Goal: Information Seeking & Learning: Learn about a topic

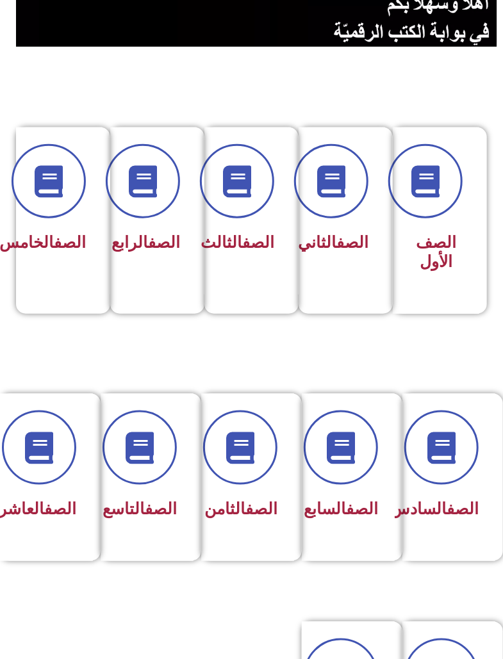
scroll to position [213, -6]
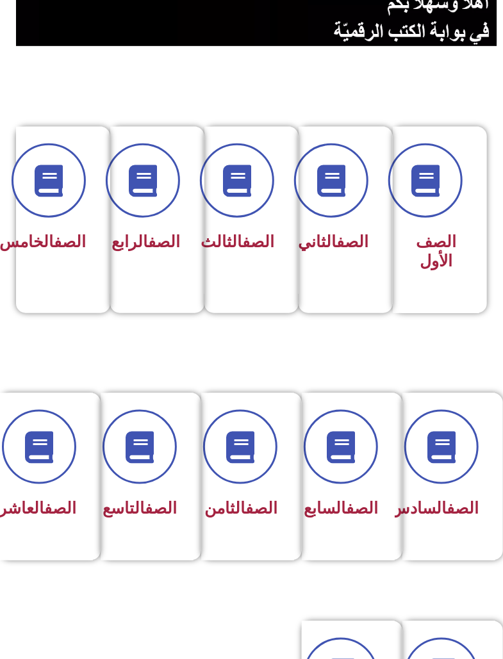
click at [230, 186] on icon at bounding box center [237, 181] width 32 height 32
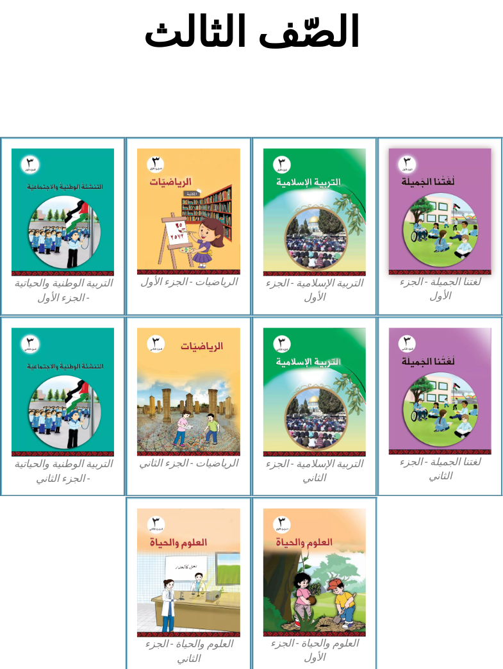
scroll to position [311, 0]
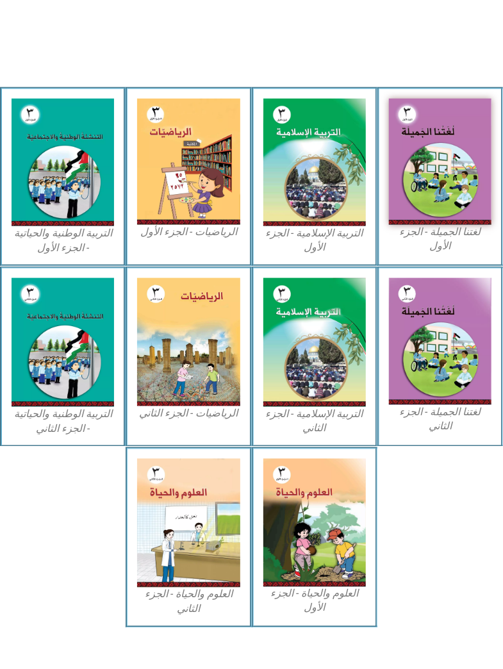
click at [299, 500] on img at bounding box center [314, 523] width 102 height 128
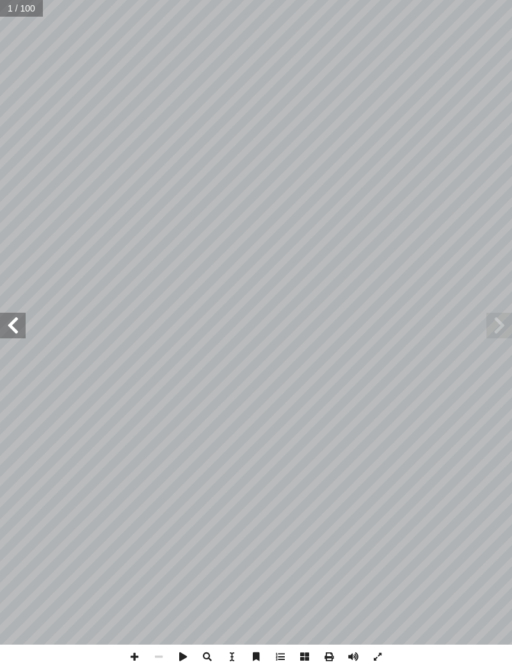
click at [17, 327] on span at bounding box center [13, 326] width 26 height 26
click at [17, 332] on span at bounding box center [13, 326] width 26 height 26
click at [13, 333] on span at bounding box center [13, 326] width 26 height 26
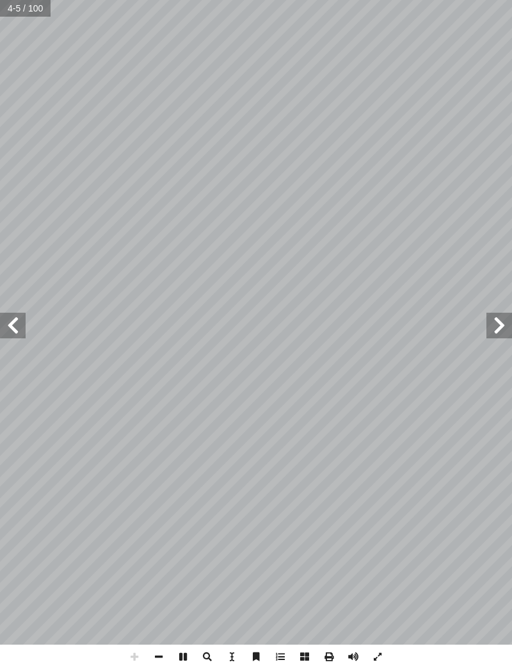
click at [20, 330] on span at bounding box center [13, 326] width 26 height 26
click at [20, 326] on span at bounding box center [13, 326] width 26 height 26
click at [18, 330] on span at bounding box center [13, 326] width 26 height 26
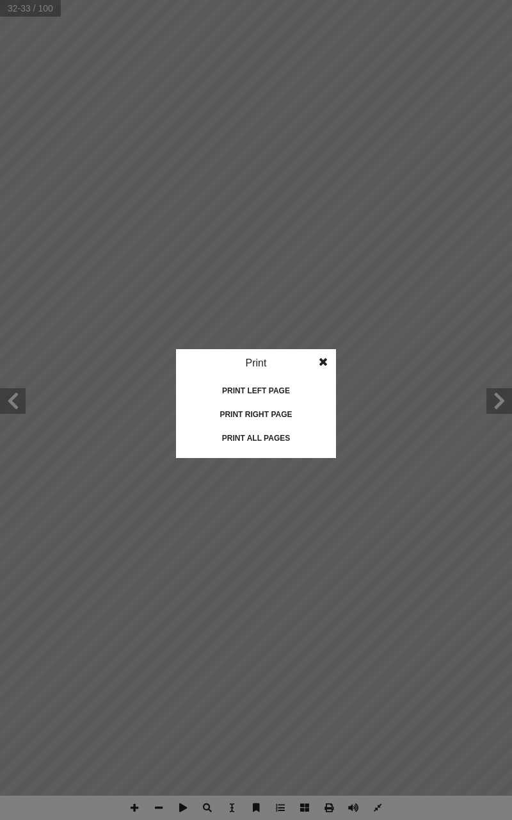
click at [379, 668] on idv "Print Print current page Print left page Print right page Print all pages" at bounding box center [256, 410] width 512 height 820
